Goal: Information Seeking & Learning: Learn about a topic

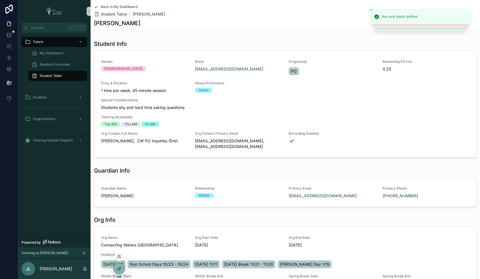
click at [120, 259] on div at bounding box center [119, 256] width 9 height 9
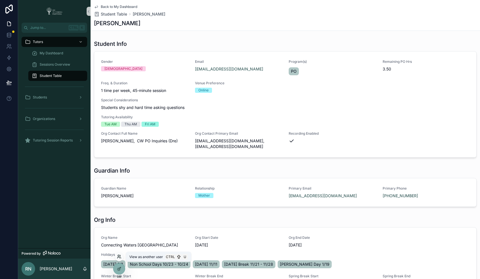
click at [120, 256] on icon at bounding box center [119, 257] width 5 height 5
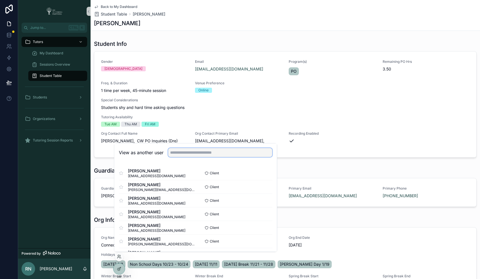
click at [213, 152] on input "text" at bounding box center [220, 152] width 104 height 9
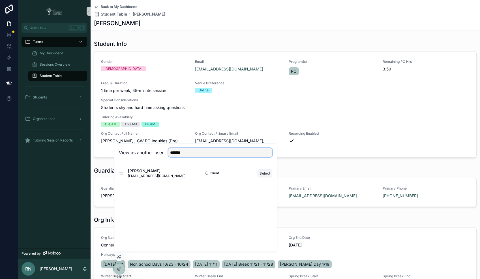
type input "*******"
click at [263, 174] on button "Select" at bounding box center [265, 173] width 15 height 8
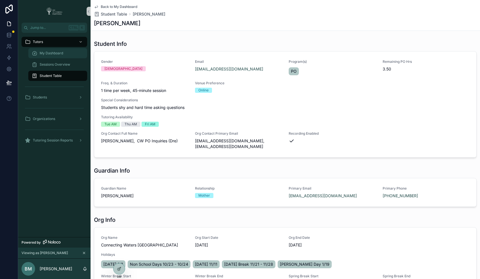
drag, startPoint x: 58, startPoint y: 53, endPoint x: 58, endPoint y: 56, distance: 2.8
click at [58, 53] on span "My Dashboard" at bounding box center [52, 53] width 24 height 5
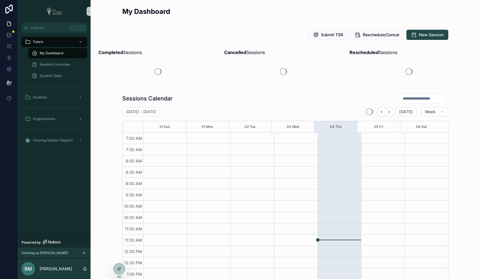
scroll to position [125, 0]
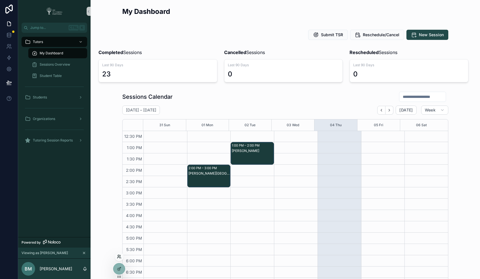
click at [118, 256] on icon at bounding box center [119, 257] width 5 height 5
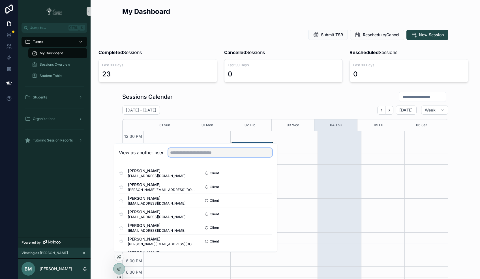
click at [215, 154] on input "text" at bounding box center [220, 152] width 104 height 9
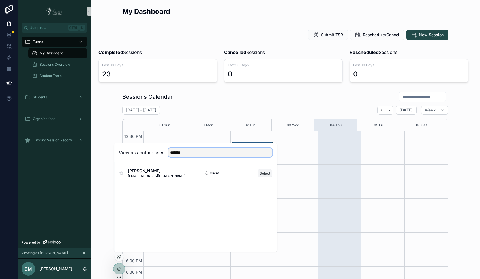
type input "*******"
click at [265, 173] on button "Select" at bounding box center [265, 173] width 15 height 8
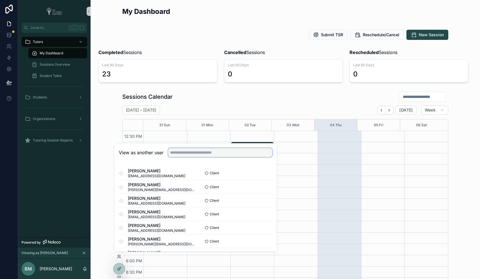
click at [232, 154] on input "text" at bounding box center [220, 152] width 104 height 9
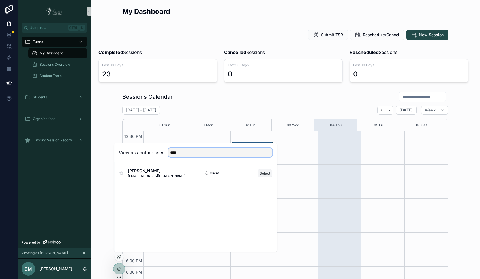
type input "****"
click at [263, 174] on button "Select" at bounding box center [265, 173] width 15 height 8
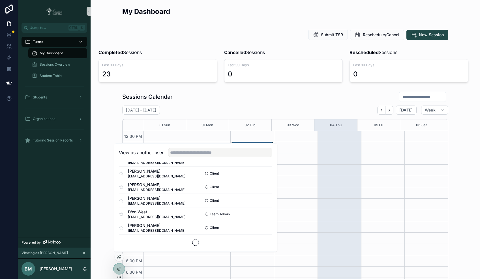
scroll to position [343, 0]
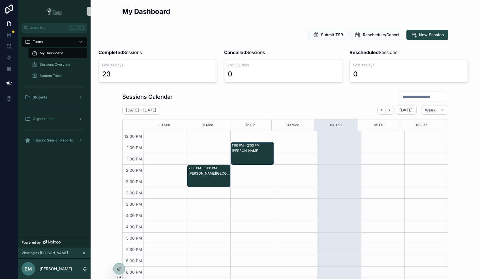
click at [281, 34] on div "Submit TSR Reschedule/Cancel New Session" at bounding box center [285, 35] width 326 height 10
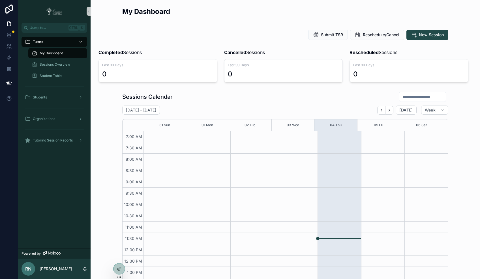
scroll to position [125, 0]
click at [119, 256] on icon at bounding box center [119, 257] width 5 height 5
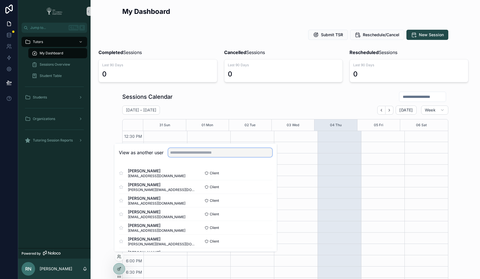
click at [207, 151] on input "text" at bounding box center [220, 152] width 104 height 9
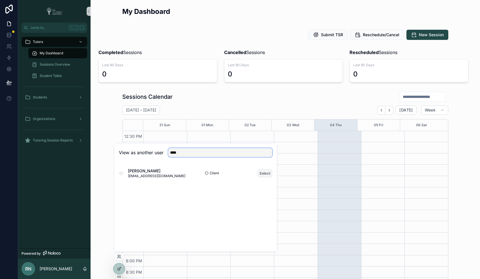
type input "****"
click at [262, 173] on button "Select" at bounding box center [265, 173] width 15 height 8
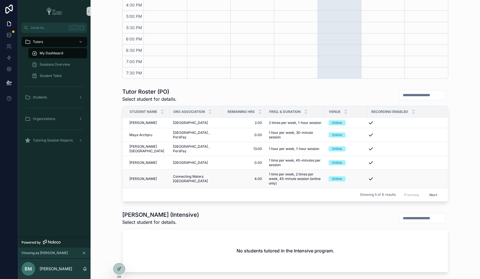
scroll to position [225, 0]
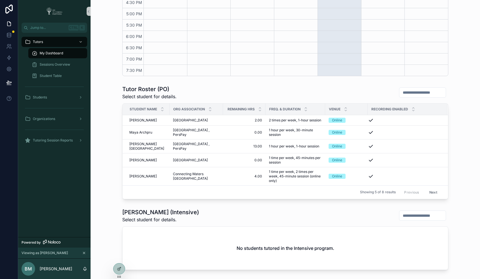
click at [430, 193] on button "Next" at bounding box center [434, 192] width 16 height 9
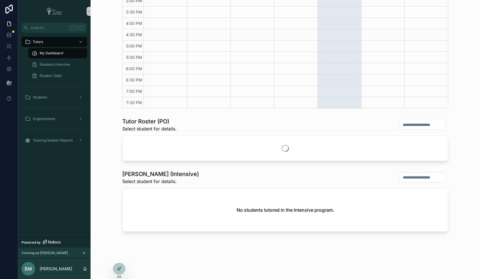
scroll to position [225, 0]
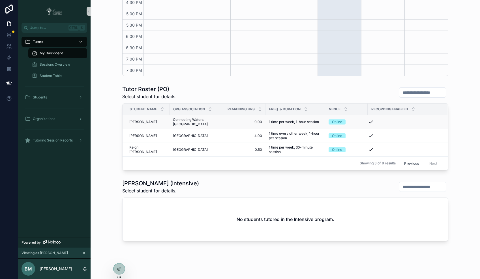
click at [135, 121] on span "[PERSON_NAME]" at bounding box center [142, 122] width 27 height 5
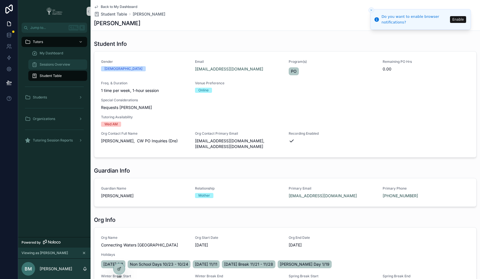
click at [49, 64] on span "Sessions Overview" at bounding box center [55, 64] width 31 height 5
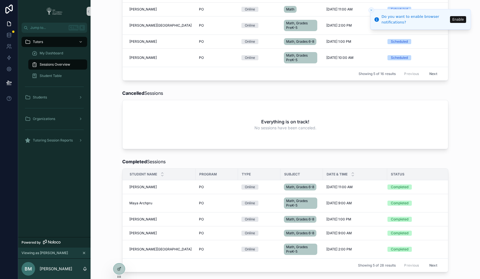
scroll to position [189, 0]
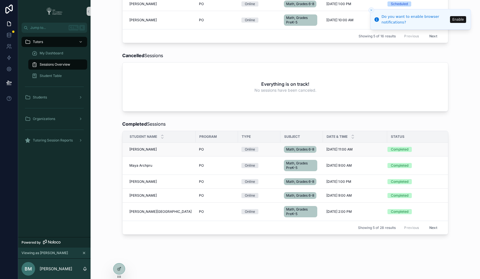
click at [175, 152] on div "[PERSON_NAME] [PERSON_NAME]" at bounding box center [160, 149] width 63 height 5
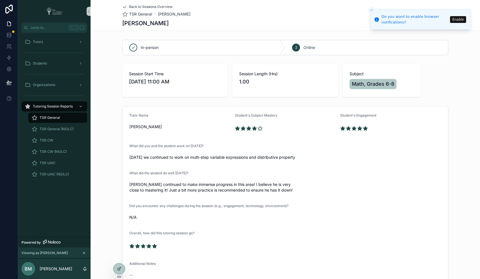
drag, startPoint x: 121, startPoint y: 22, endPoint x: 181, endPoint y: 22, distance: 59.8
click at [181, 22] on div "[PERSON_NAME]" at bounding box center [285, 23] width 326 height 8
click at [115, 26] on div "Back to Sessions Overview TSR General [PERSON_NAME] [PERSON_NAME]" at bounding box center [286, 15] width 390 height 31
click at [115, 24] on div "Back to Sessions Overview TSR General [PERSON_NAME] [PERSON_NAME]" at bounding box center [286, 15] width 390 height 31
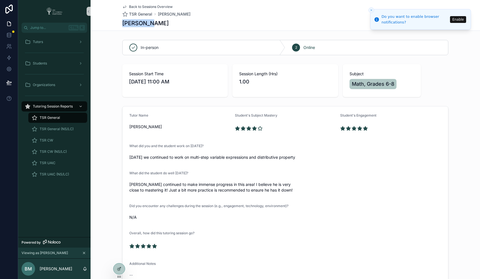
click at [115, 24] on div "Back to Sessions Overview TSR General [PERSON_NAME] [PERSON_NAME]" at bounding box center [286, 15] width 390 height 31
drag, startPoint x: 115, startPoint y: 24, endPoint x: 182, endPoint y: 25, distance: 67.7
click at [182, 25] on div "[PERSON_NAME]" at bounding box center [285, 23] width 326 height 8
drag, startPoint x: 177, startPoint y: 24, endPoint x: 118, endPoint y: 23, distance: 58.9
click at [118, 23] on div "Back to Sessions Overview TSR General [PERSON_NAME] [PERSON_NAME]" at bounding box center [286, 15] width 390 height 31
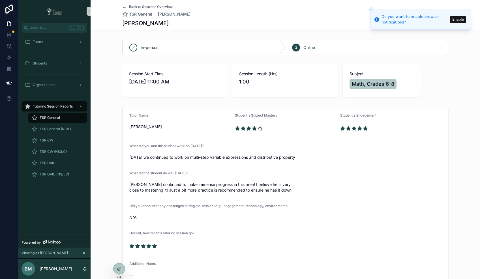
copy h1 "[PERSON_NAME]"
